Goal: Transaction & Acquisition: Purchase product/service

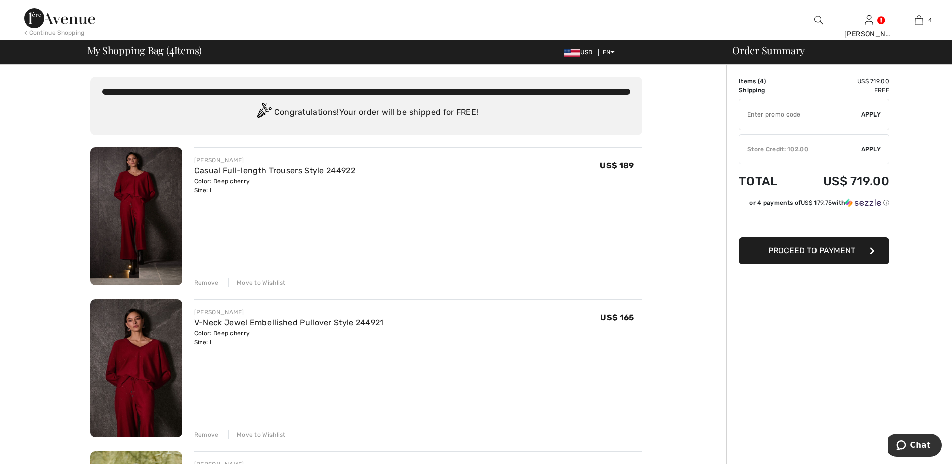
click at [64, 22] on img at bounding box center [59, 18] width 71 height 20
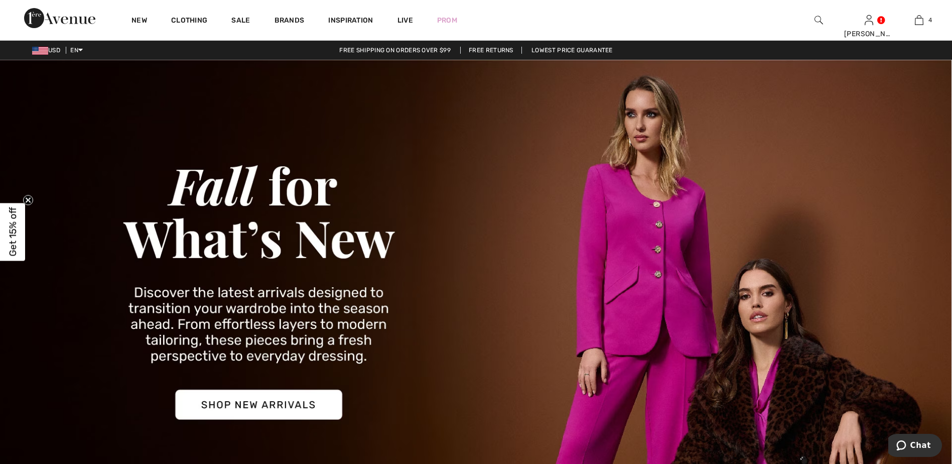
click at [817, 21] on img at bounding box center [818, 20] width 9 height 12
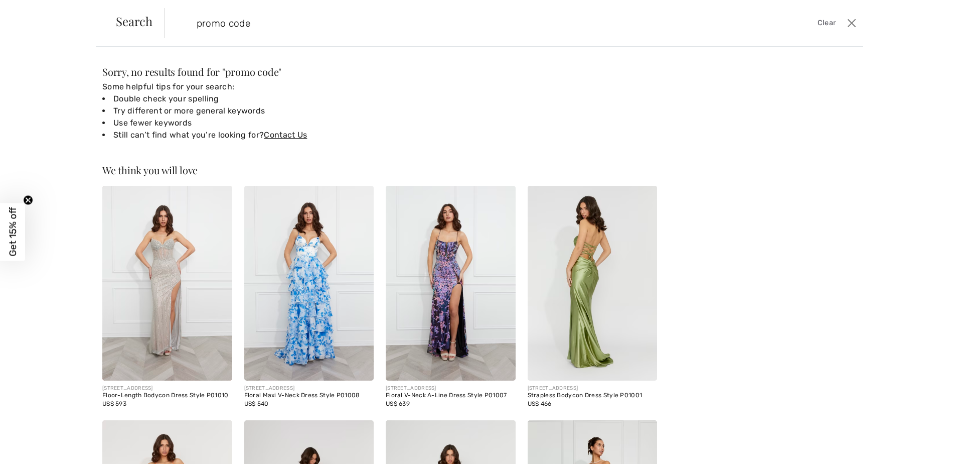
type input "promo code"
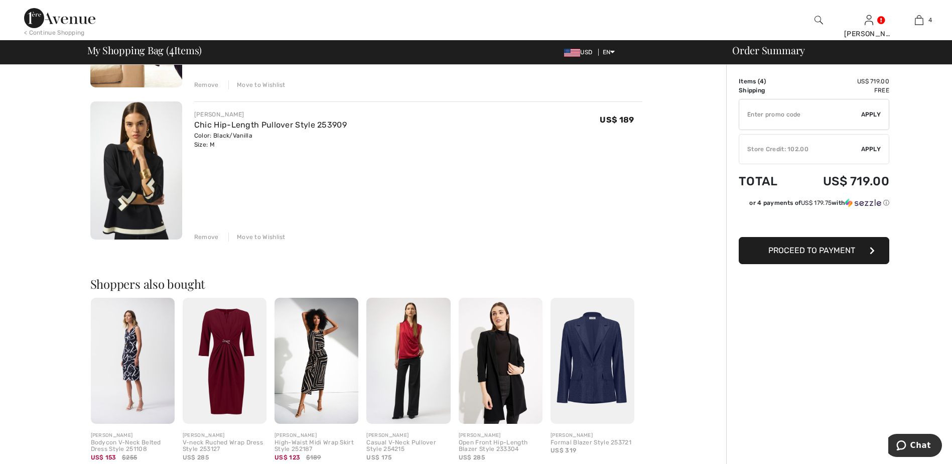
scroll to position [689, 0]
